Goal: Task Accomplishment & Management: Use online tool/utility

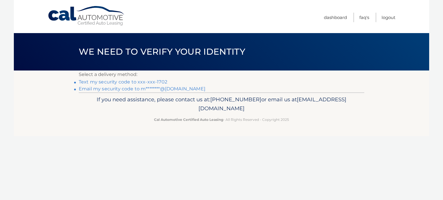
click at [132, 82] on link "Text my security code to xxx-xxx-1702" at bounding box center [123, 81] width 89 height 5
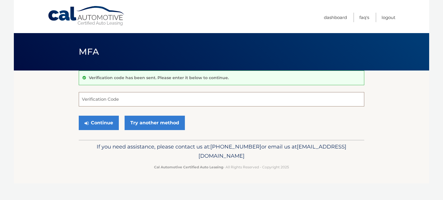
drag, startPoint x: 258, startPoint y: 97, endPoint x: 268, endPoint y: 97, distance: 10.7
click at [258, 97] on input "Verification Code" at bounding box center [221, 99] width 285 height 14
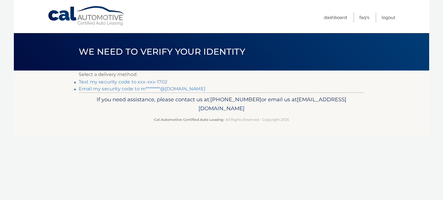
drag, startPoint x: 293, startPoint y: 114, endPoint x: -5, endPoint y: 10, distance: 315.6
click at [0, 10] on html "Cal Automotive Menu Dashboard FAQ's Logout ×" at bounding box center [221, 100] width 443 height 200
